Goal: Find specific page/section: Find specific page/section

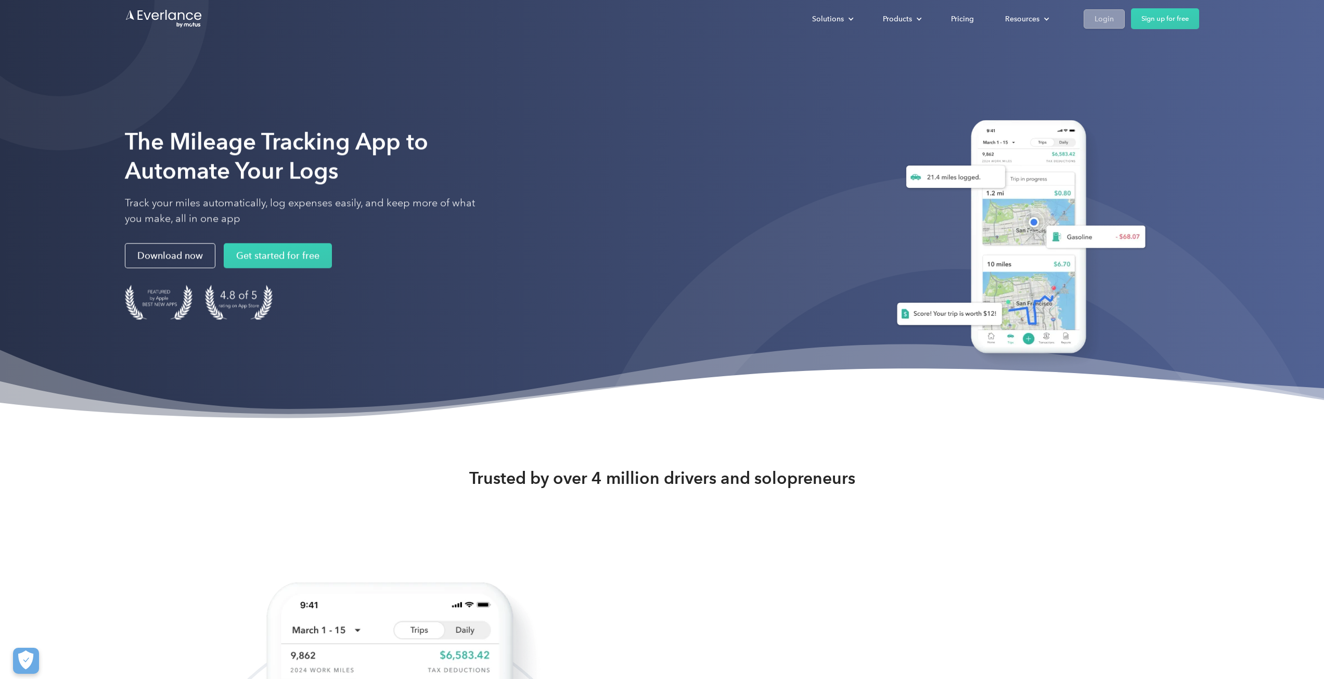
click at [1102, 12] on div "Login" at bounding box center [1104, 18] width 19 height 13
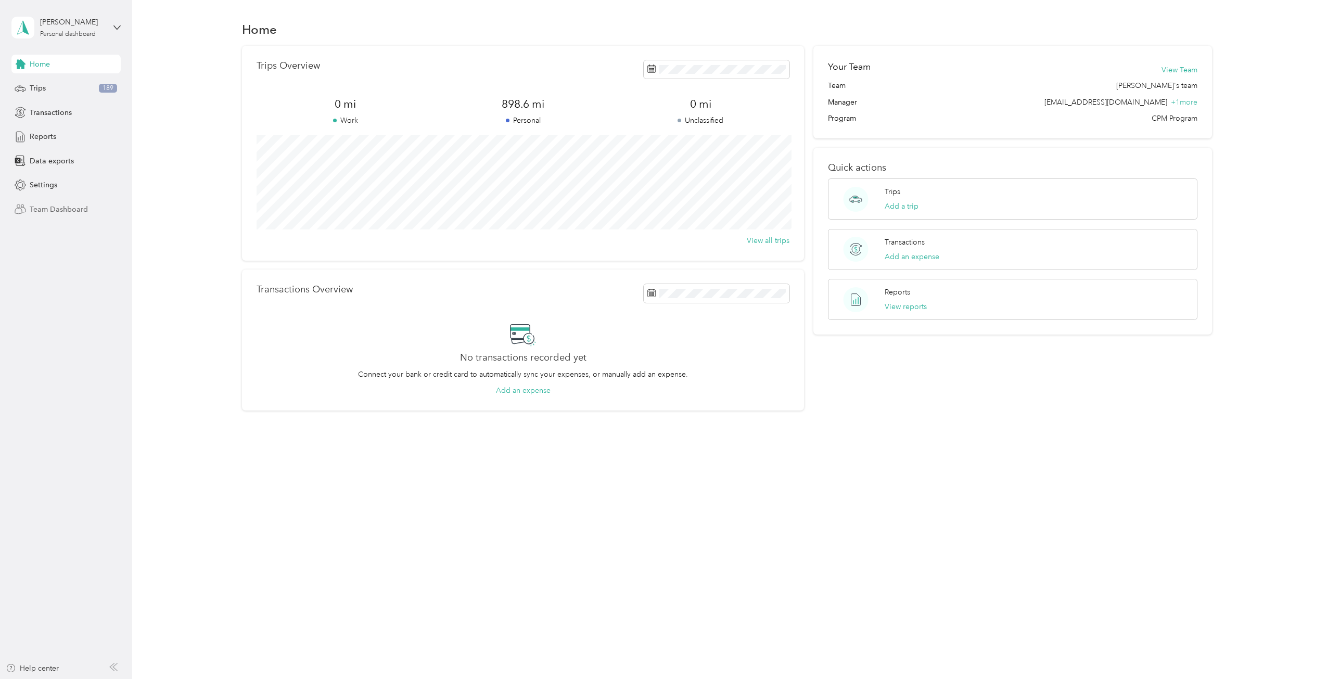
click at [55, 213] on span "Team Dashboard" at bounding box center [59, 209] width 58 height 11
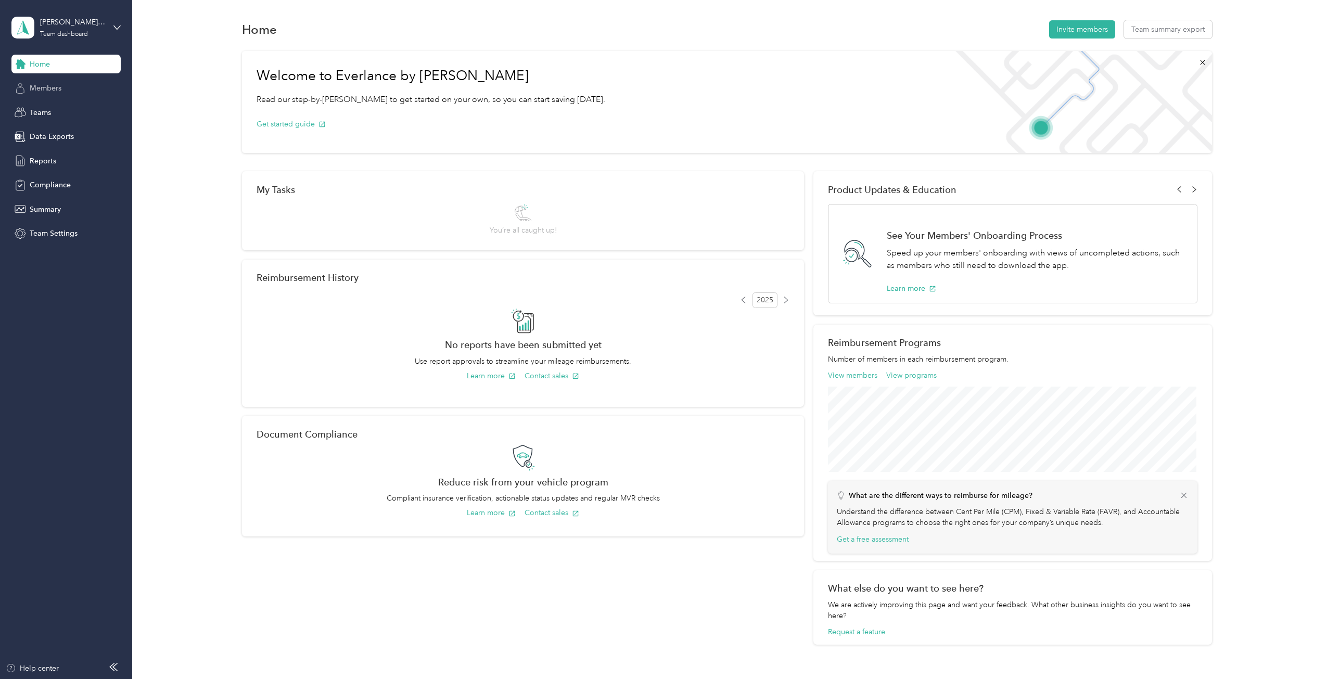
click at [49, 84] on span "Members" at bounding box center [46, 88] width 32 height 11
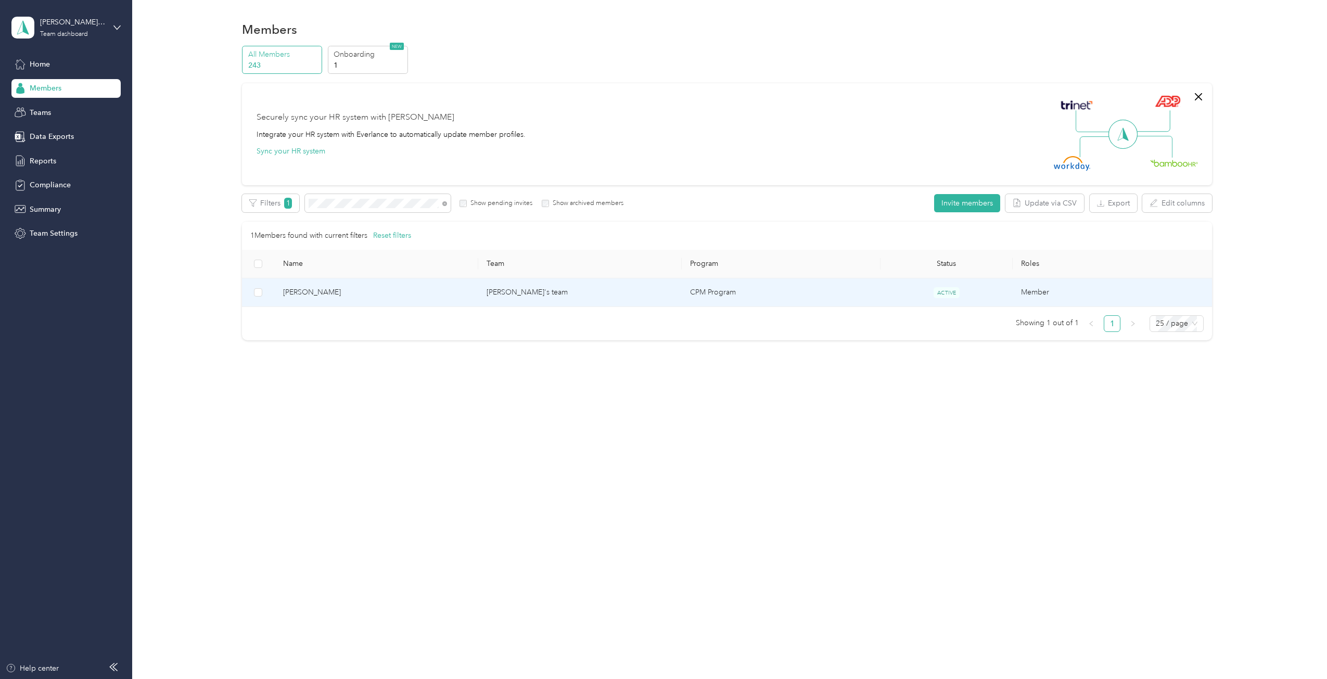
click at [559, 294] on td "[PERSON_NAME]'s team" at bounding box center [579, 292] width 203 height 29
